Goal: Find specific page/section: Find specific page/section

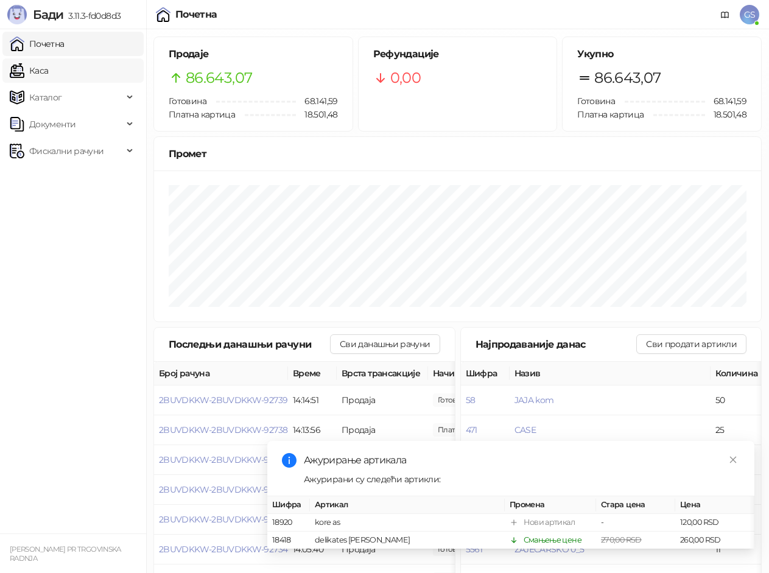
click at [48, 69] on link "Каса" at bounding box center [29, 70] width 38 height 24
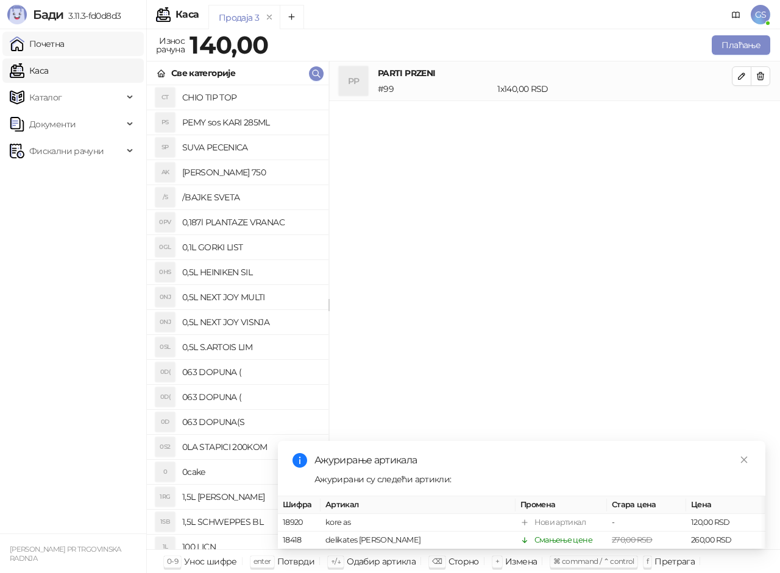
click at [65, 42] on link "Почетна" at bounding box center [37, 44] width 55 height 24
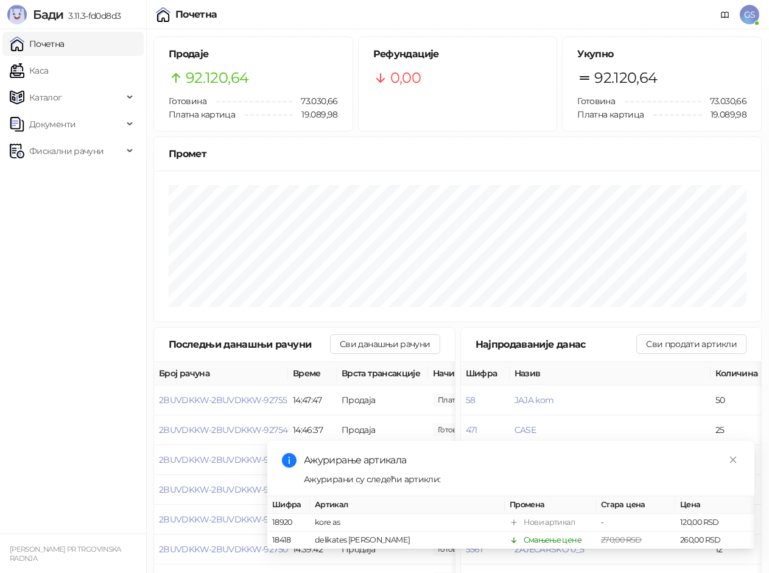
click at [65, 49] on link "Почетна" at bounding box center [37, 44] width 55 height 24
click at [48, 68] on link "Каса" at bounding box center [29, 70] width 38 height 24
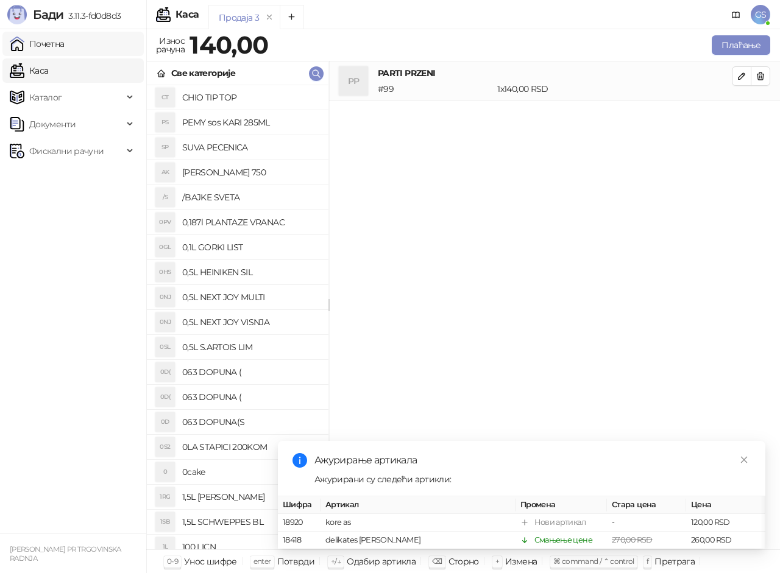
click at [65, 44] on link "Почетна" at bounding box center [37, 44] width 55 height 24
